Goal: Information Seeking & Learning: Find specific fact

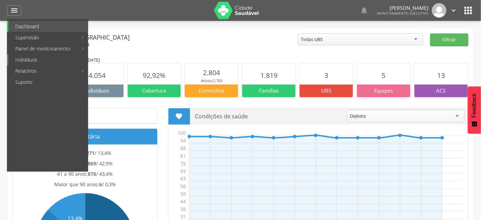
click at [31, 63] on link "Indivíduos" at bounding box center [47, 59] width 79 height 11
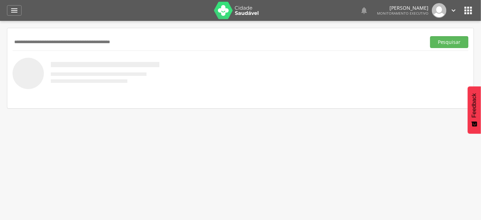
click at [46, 38] on input "text" at bounding box center [218, 42] width 411 height 12
click at [115, 43] on input "text" at bounding box center [218, 42] width 411 height 12
click at [430, 36] on button "Pesquisar" at bounding box center [449, 42] width 38 height 12
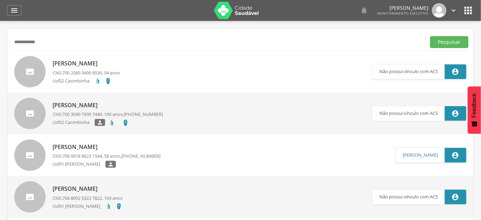
click at [430, 36] on button "Pesquisar" at bounding box center [449, 42] width 38 height 12
drag, startPoint x: 46, startPoint y: 44, endPoint x: 0, endPoint y: 48, distance: 46.5
click at [0, 48] on div " Supervisão  Distritos  Ubs Coordenador: - São João do Tigre / [GEOGRAPHIC_D…" at bounding box center [240, 131] width 481 height 220
type input "******"
click at [430, 36] on button "Pesquisar" at bounding box center [449, 42] width 38 height 12
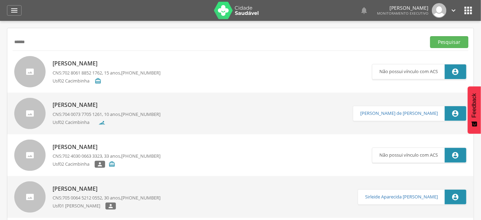
click at [112, 188] on p "[PERSON_NAME]" at bounding box center [107, 189] width 108 height 8
type input "**********"
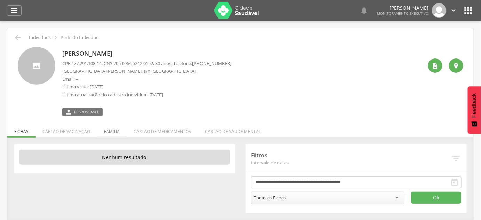
click at [115, 132] on li "Família" at bounding box center [112, 129] width 30 height 16
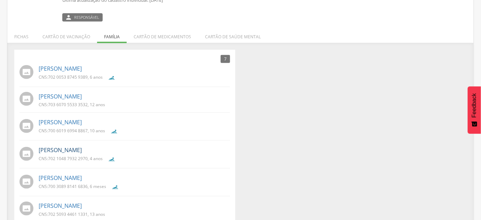
click at [82, 151] on link "[PERSON_NAME]" at bounding box center [60, 150] width 43 height 8
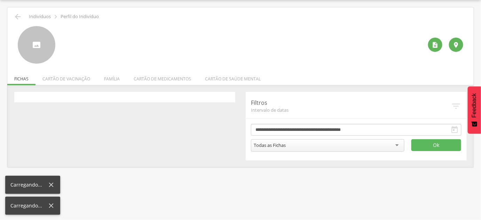
scroll to position [21, 0]
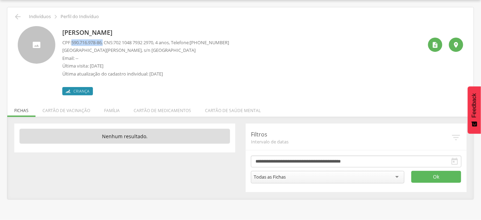
drag, startPoint x: 71, startPoint y: 43, endPoint x: 105, endPoint y: 47, distance: 33.9
click at [105, 45] on p "CPF: 590.716.978-86 , CNS: [PHONE_NUMBER] , 4 anos, Telefone: [PHONE_NUMBER]" at bounding box center [145, 42] width 167 height 7
